Goal: Find specific page/section: Find specific page/section

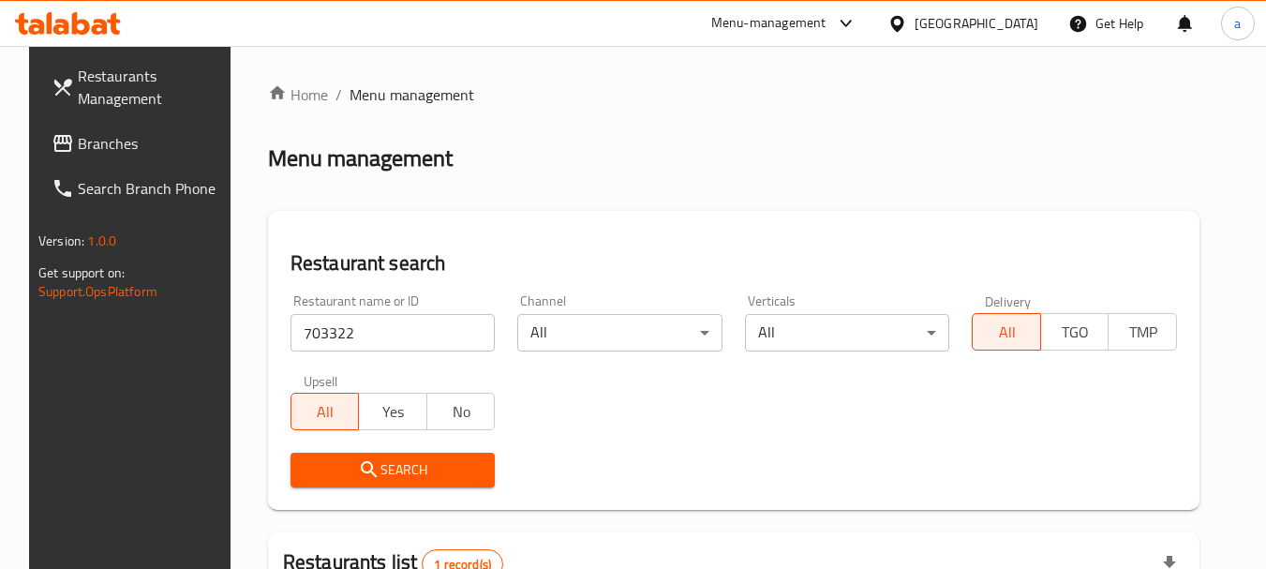
scroll to position [251, 0]
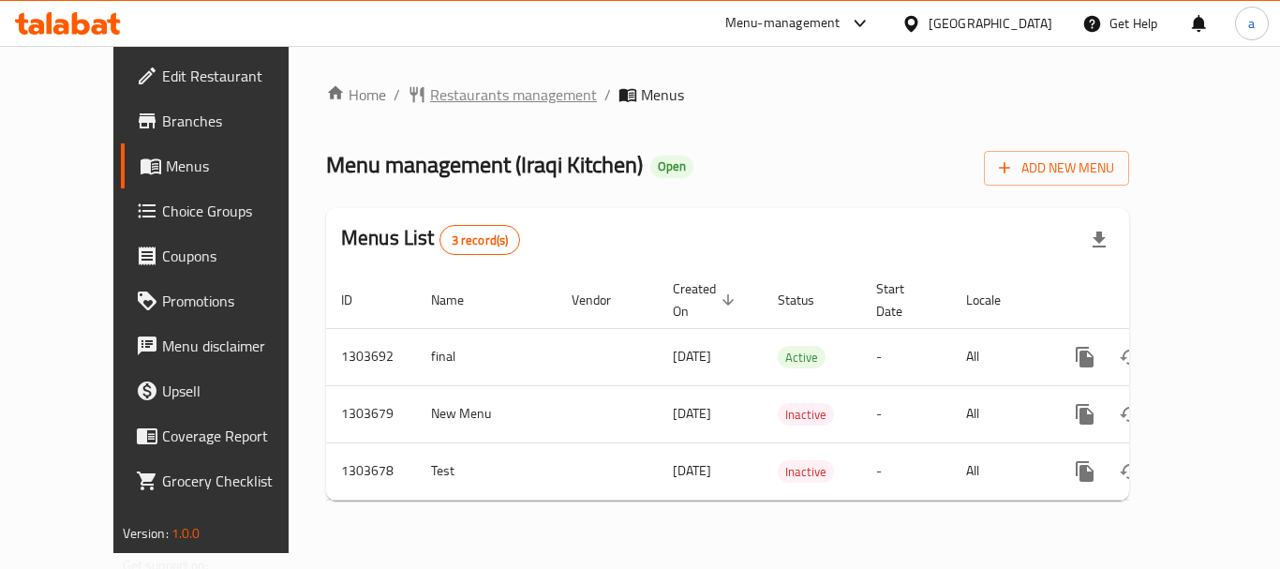
click at [476, 93] on span "Restaurants management" at bounding box center [513, 94] width 167 height 22
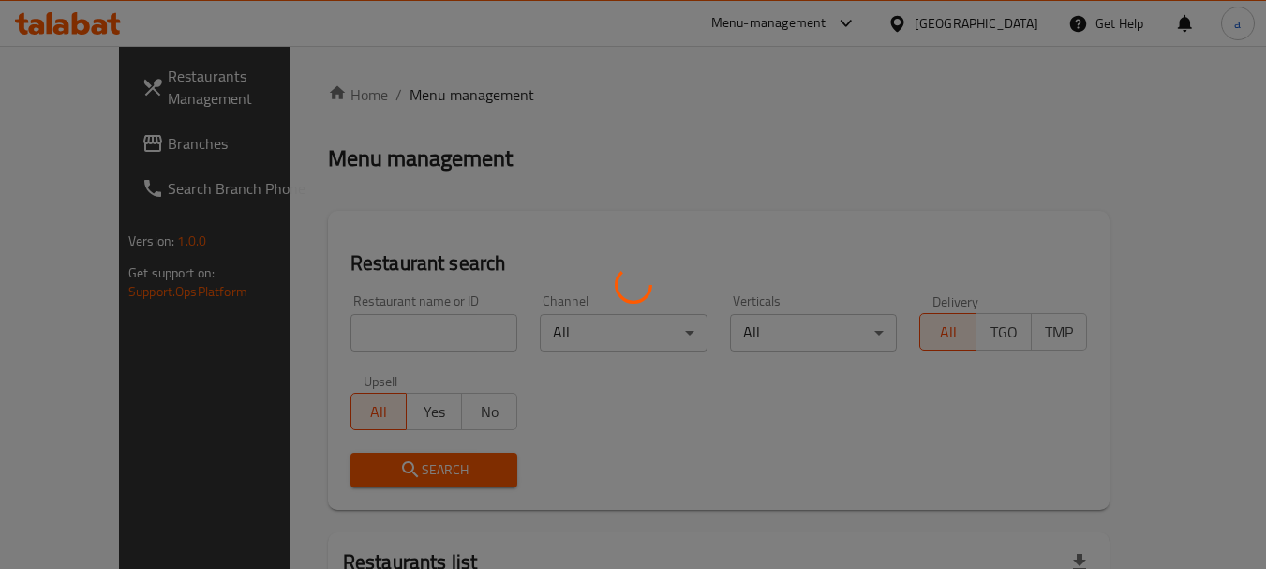
click at [405, 334] on div at bounding box center [633, 284] width 1266 height 569
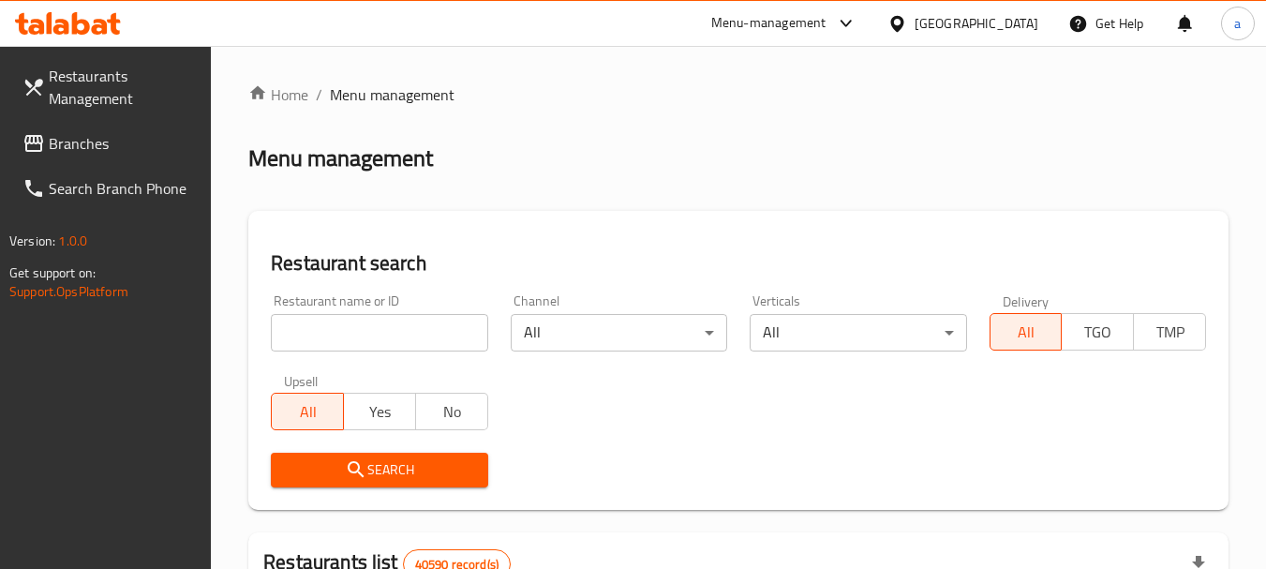
click at [405, 334] on input "search" at bounding box center [379, 332] width 217 height 37
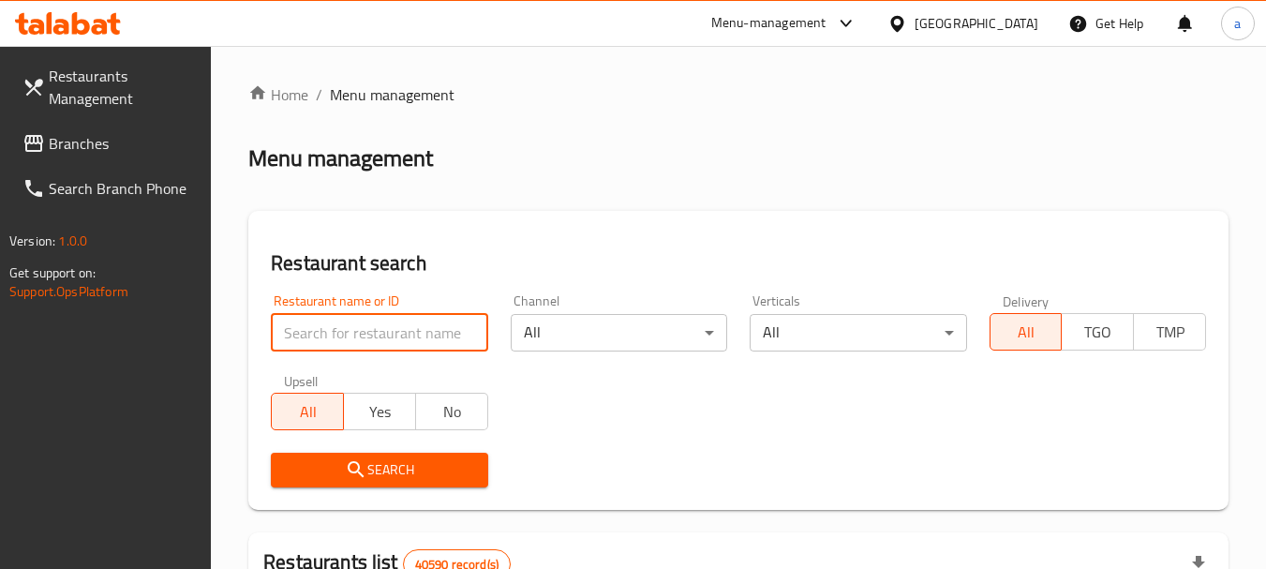
paste input "702926"
type input "702926"
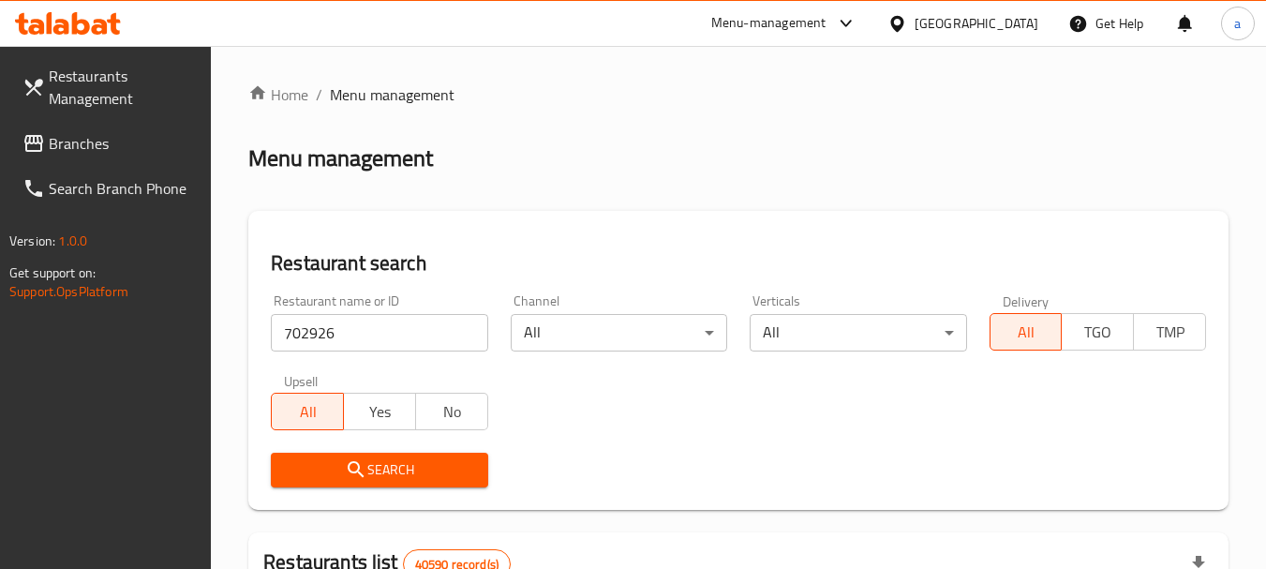
click at [437, 470] on span "Search" at bounding box center [379, 469] width 187 height 23
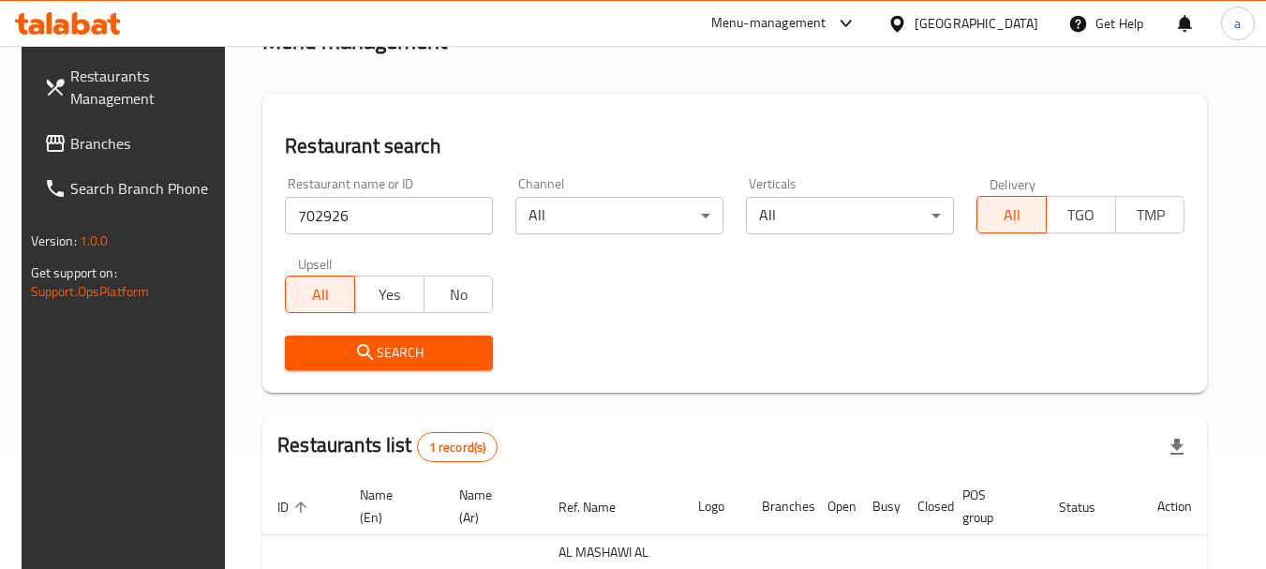
scroll to position [267, 0]
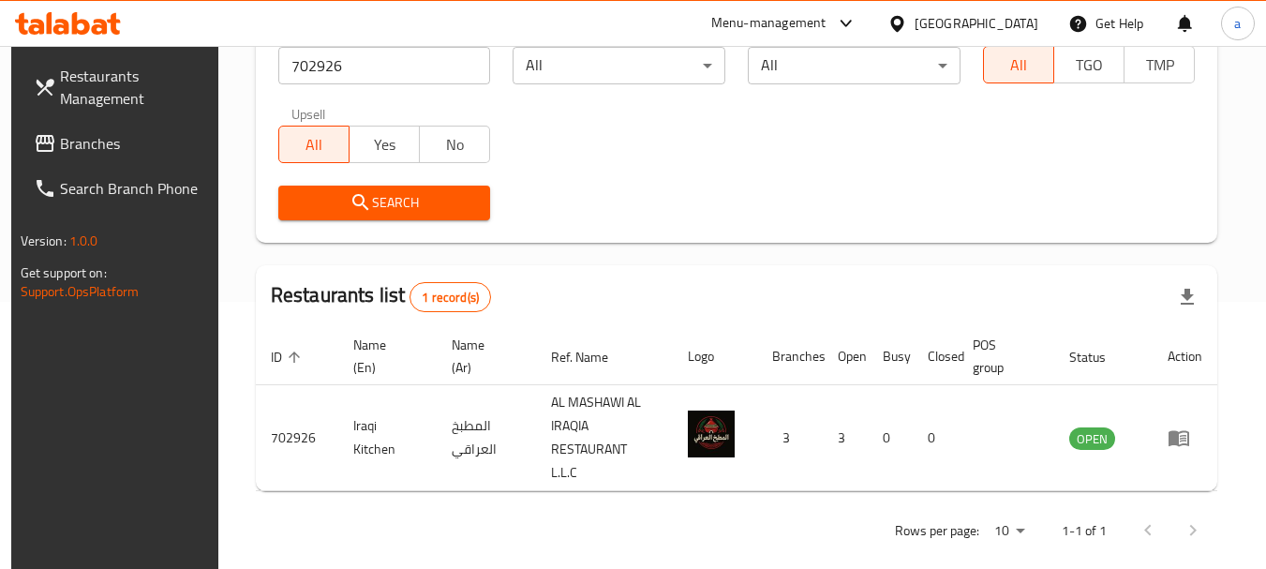
click at [955, 17] on div "[GEOGRAPHIC_DATA]" at bounding box center [977, 23] width 124 height 21
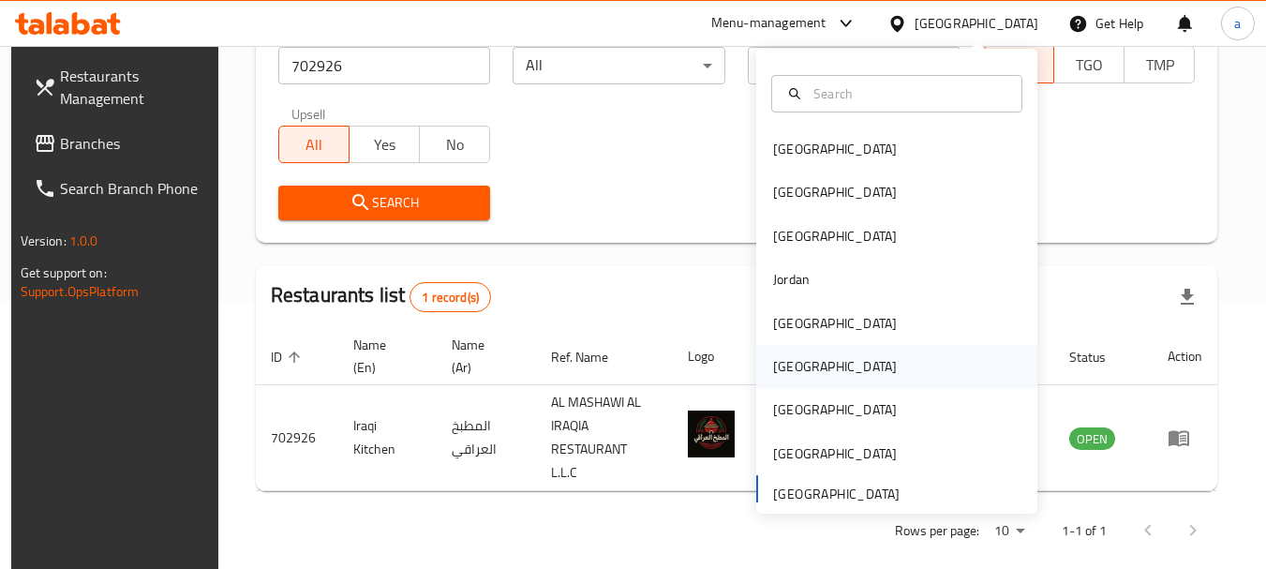
click at [811, 367] on div "Oman" at bounding box center [896, 366] width 281 height 43
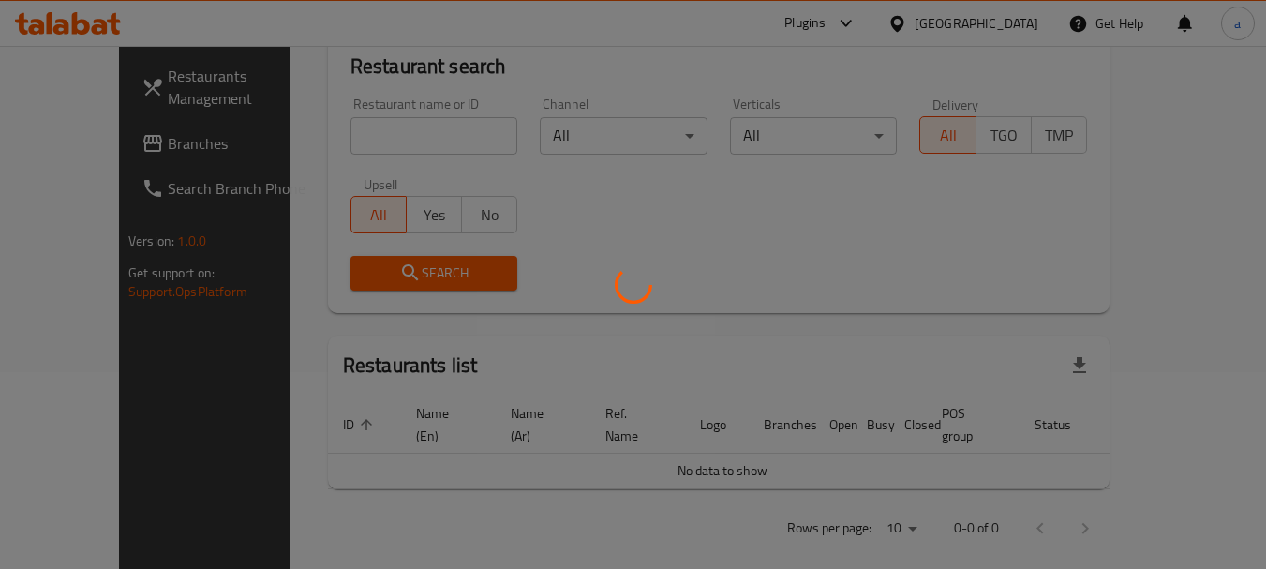
scroll to position [267, 0]
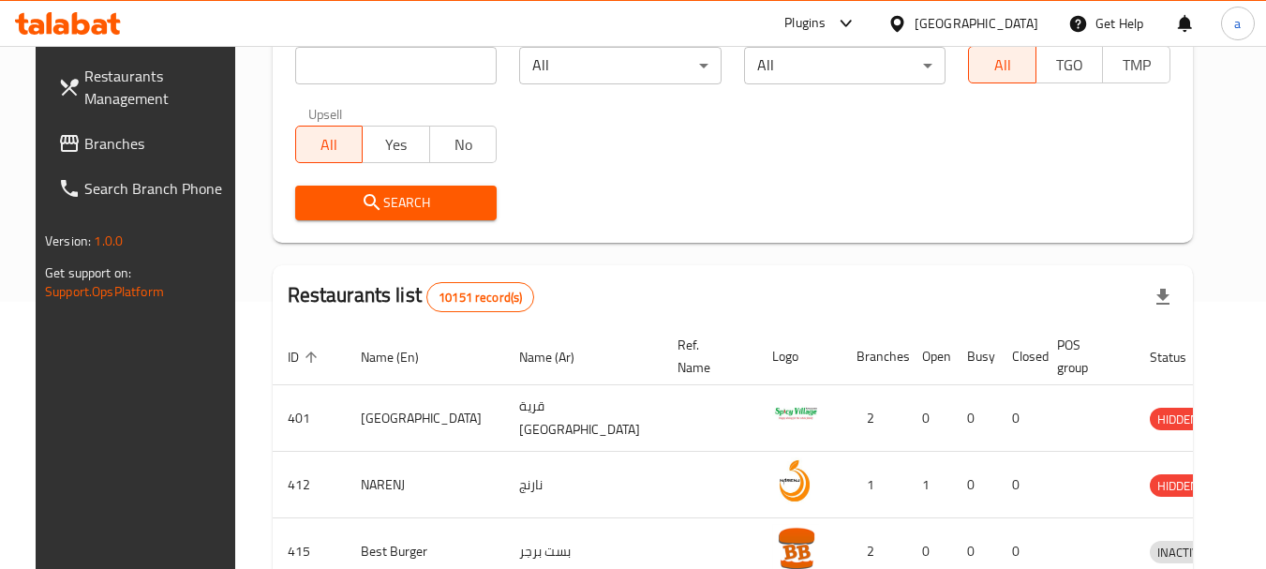
click at [128, 134] on span "Branches" at bounding box center [158, 143] width 148 height 22
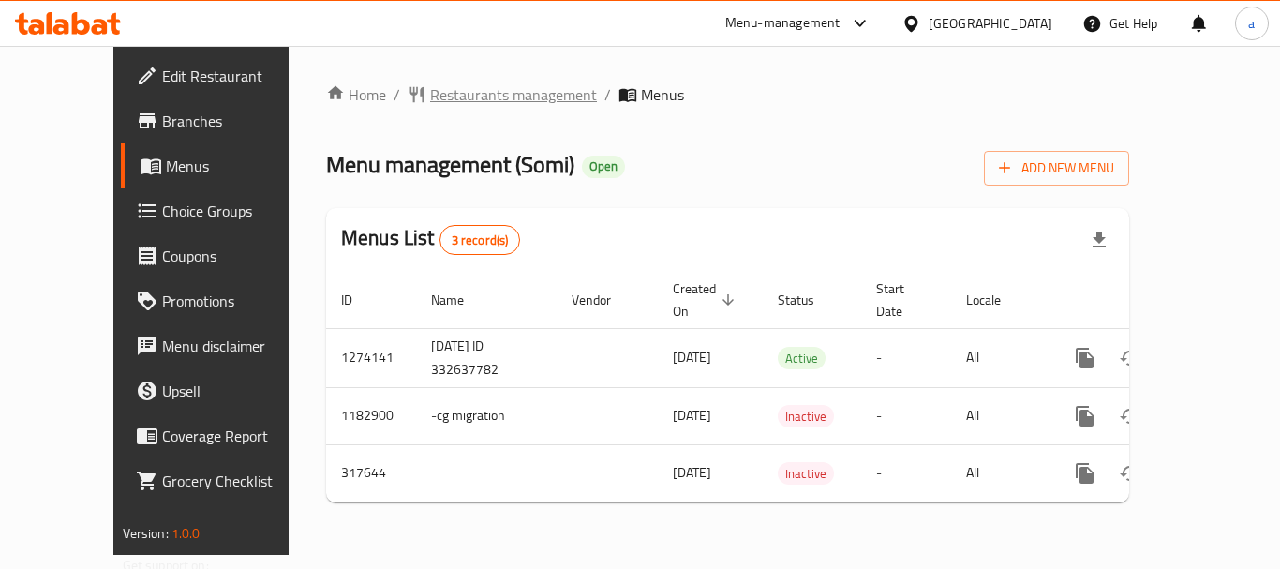
click at [431, 100] on span "Restaurants management" at bounding box center [513, 94] width 167 height 22
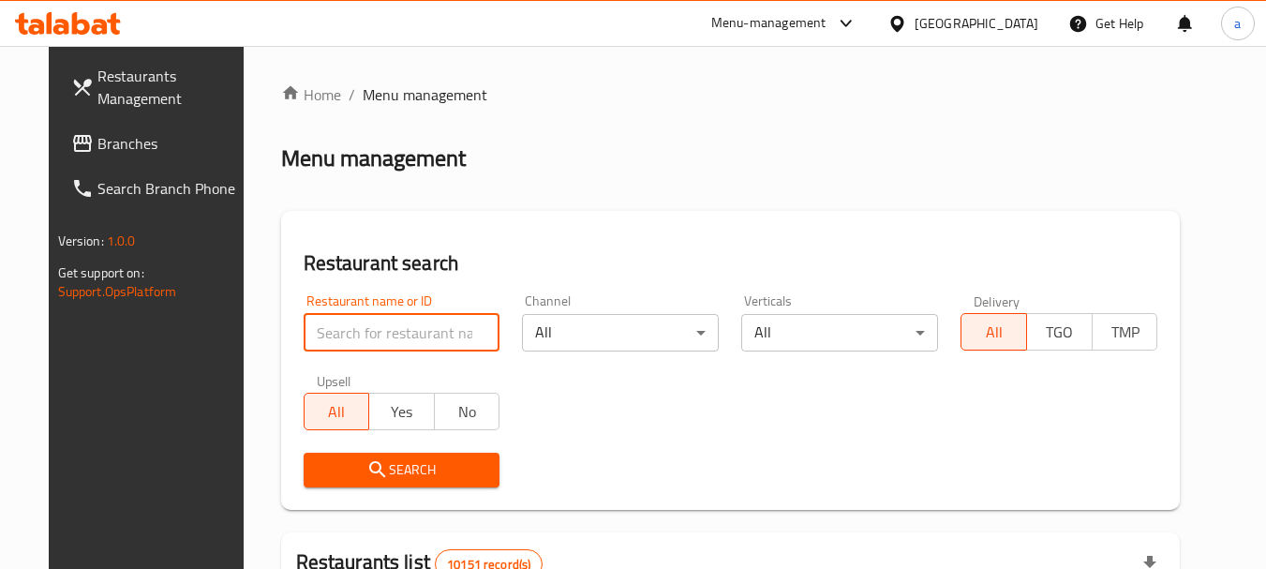
click at [351, 327] on input "search" at bounding box center [402, 332] width 197 height 37
paste input "629247"
type input "629247"
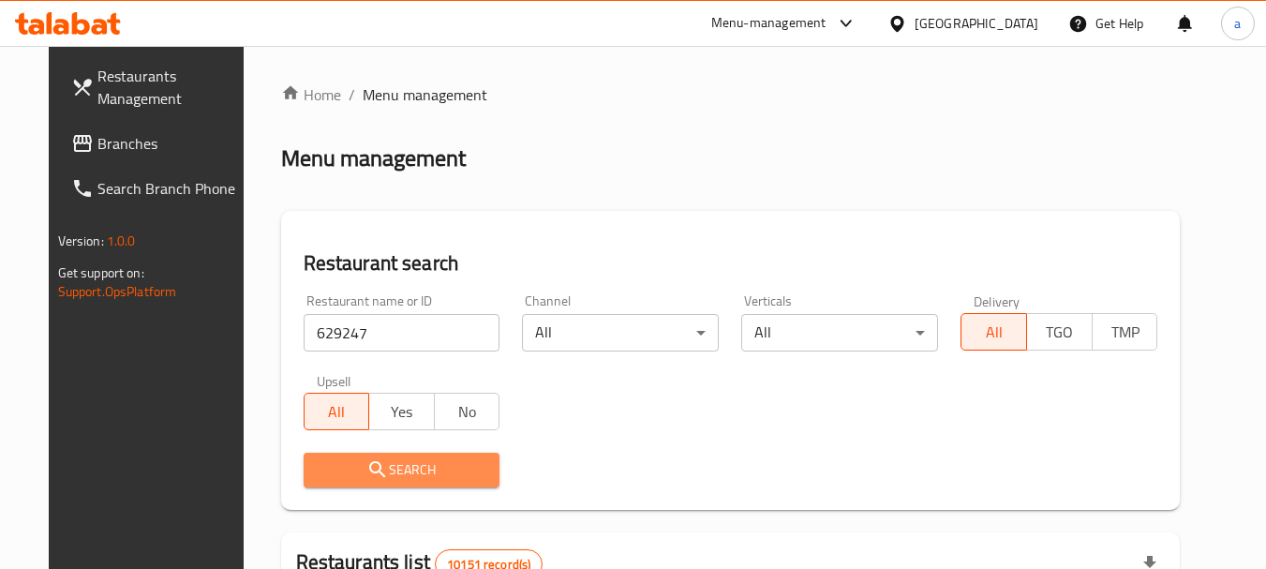
click at [401, 477] on span "Search" at bounding box center [402, 469] width 167 height 23
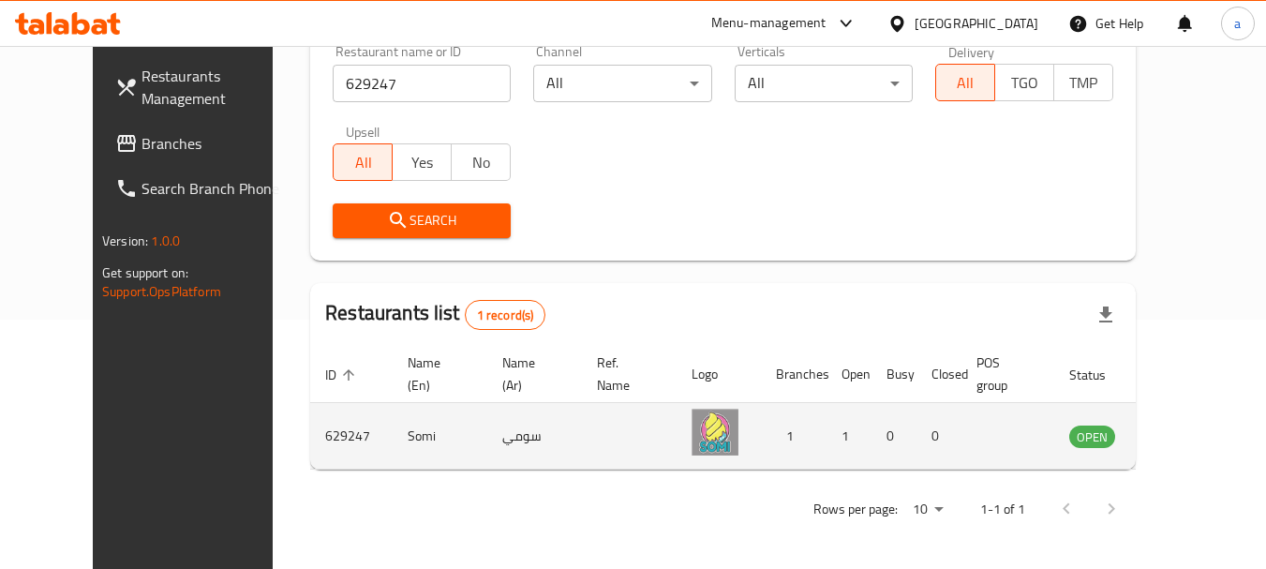
scroll to position [251, 0]
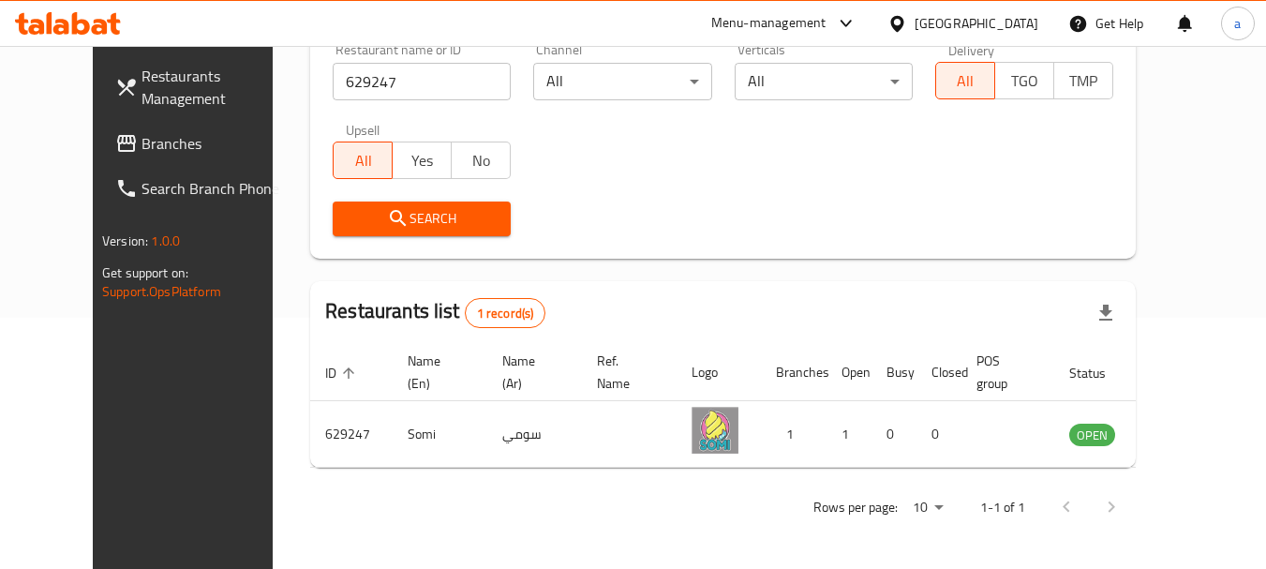
click at [1008, 22] on div "[GEOGRAPHIC_DATA]" at bounding box center [977, 23] width 124 height 21
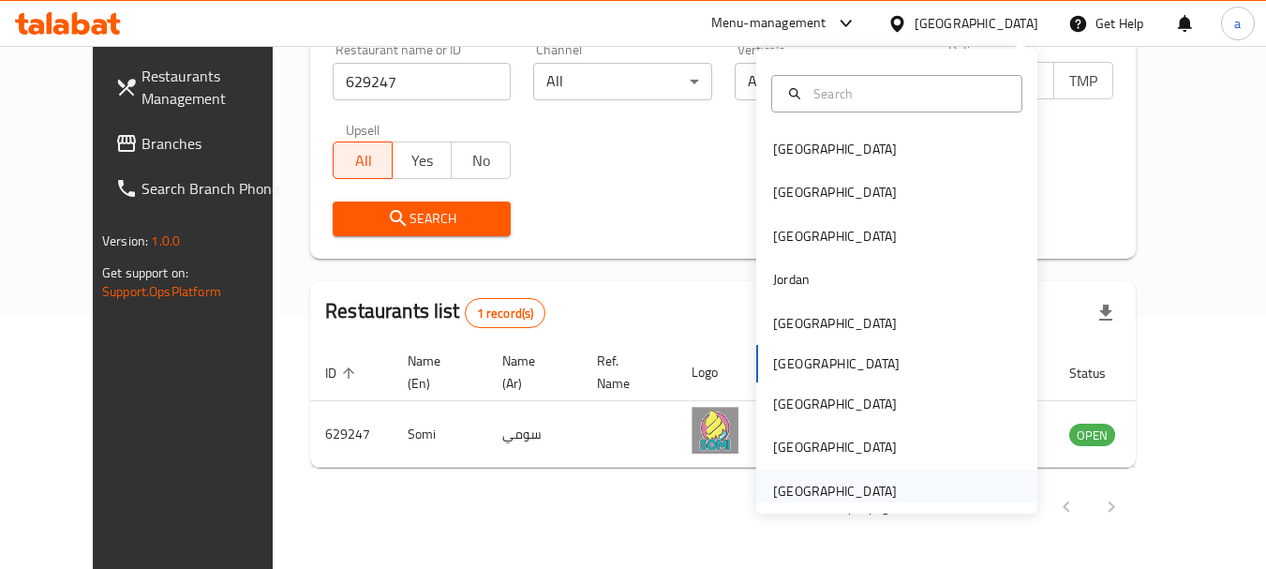
click at [799, 488] on div "[GEOGRAPHIC_DATA]" at bounding box center [835, 491] width 124 height 21
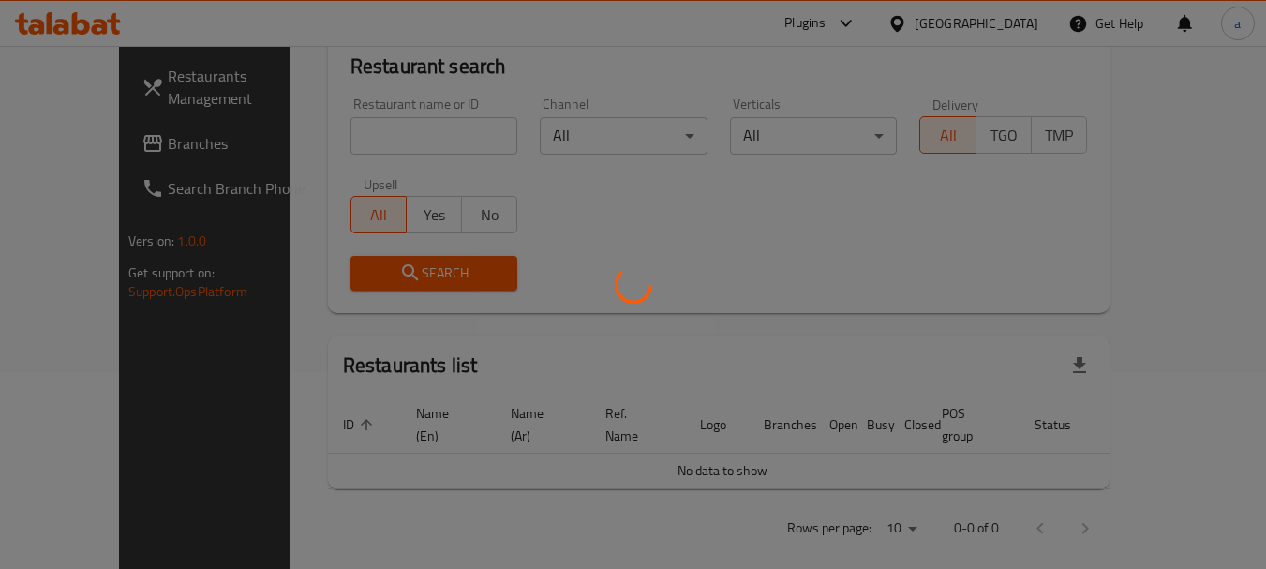
scroll to position [251, 0]
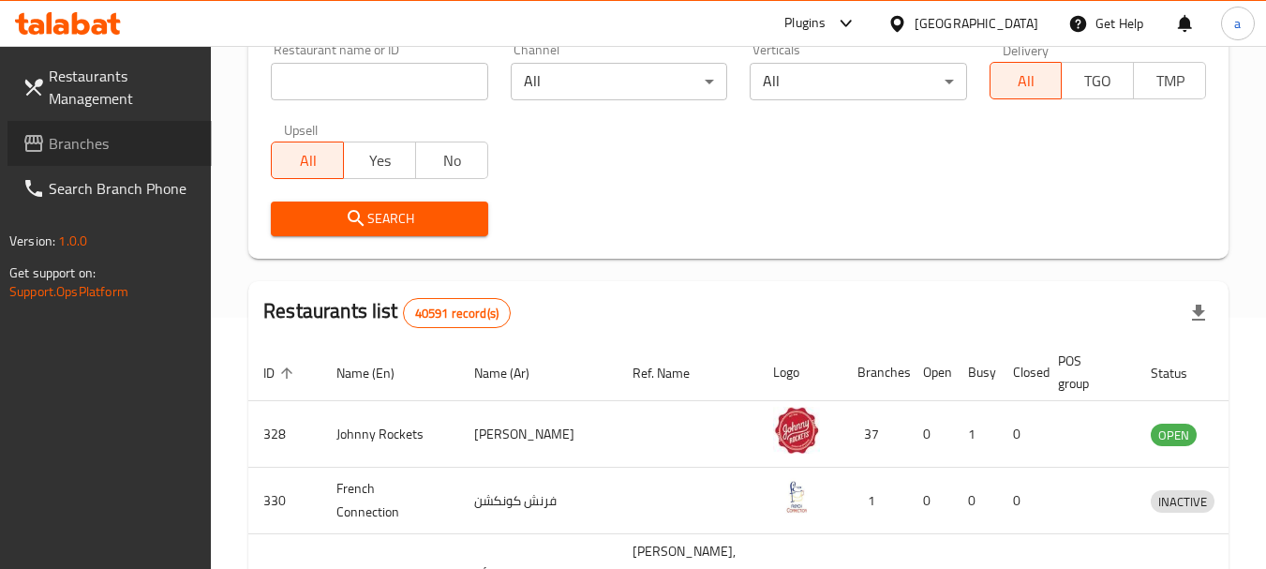
click at [127, 147] on span "Branches" at bounding box center [123, 143] width 148 height 22
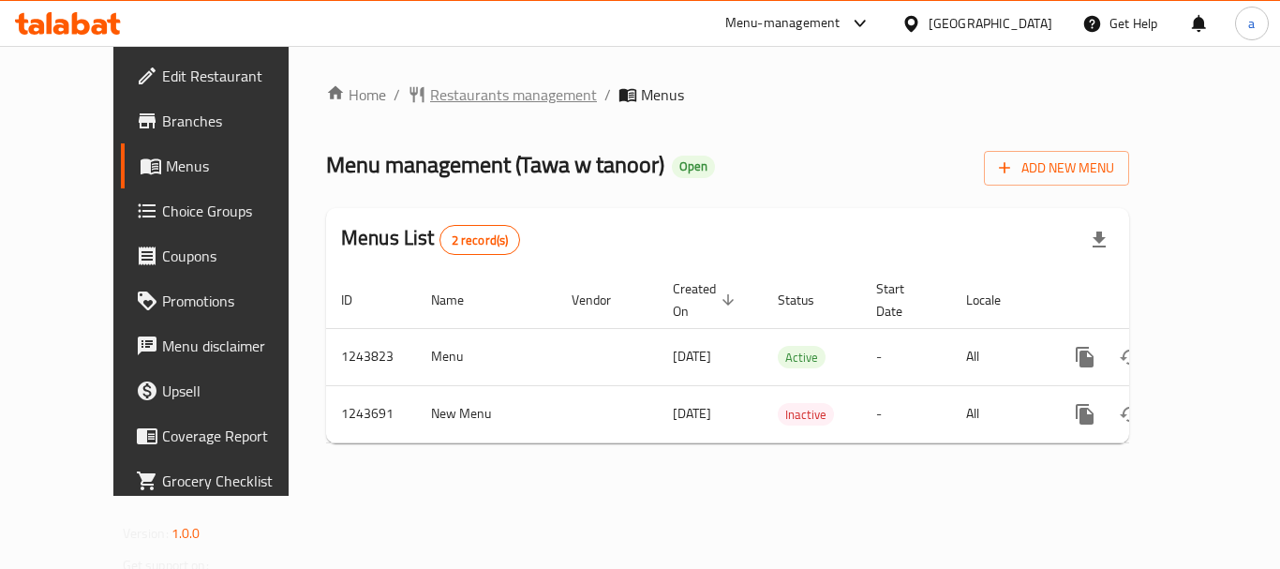
click at [434, 96] on span "Restaurants management" at bounding box center [513, 94] width 167 height 22
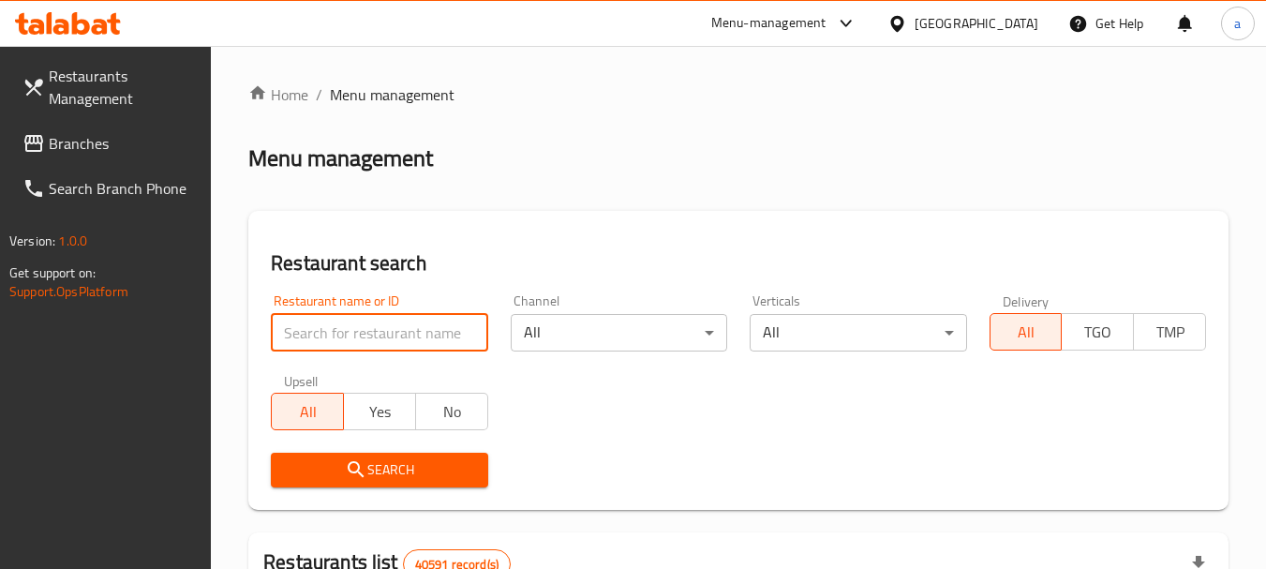
click at [388, 333] on input "search" at bounding box center [379, 332] width 217 height 37
paste input "681711"
type input "681711"
click at [386, 458] on span "Search" at bounding box center [379, 469] width 187 height 23
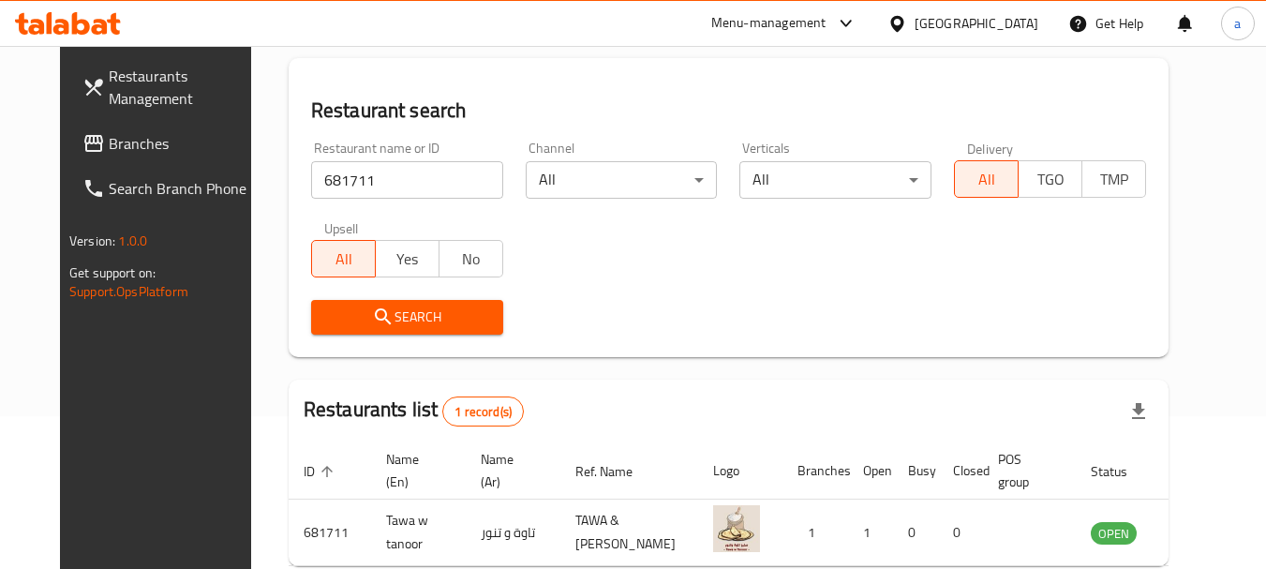
scroll to position [251, 0]
